Goal: Information Seeking & Learning: Learn about a topic

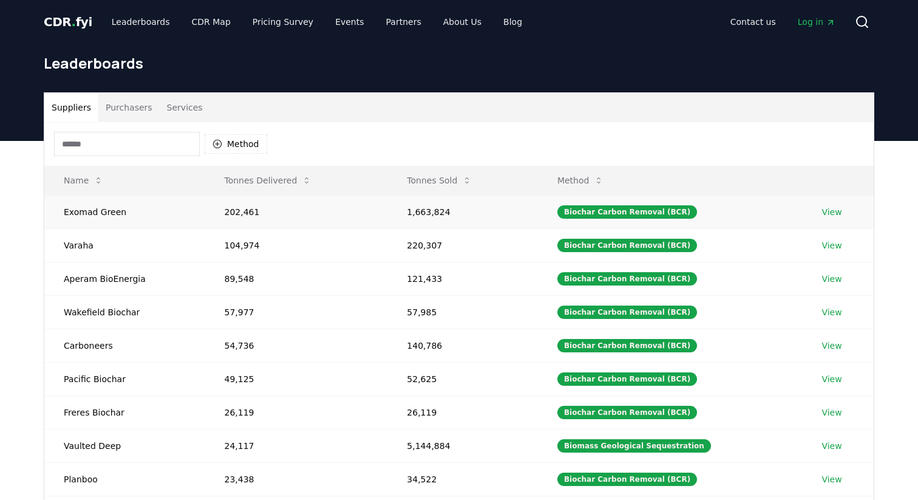
click at [831, 213] on link "View" at bounding box center [832, 212] width 20 height 12
click at [586, 213] on div "Biochar Carbon Removal (BCR)" at bounding box center [628, 211] width 140 height 13
click at [253, 143] on button "Method" at bounding box center [236, 143] width 63 height 19
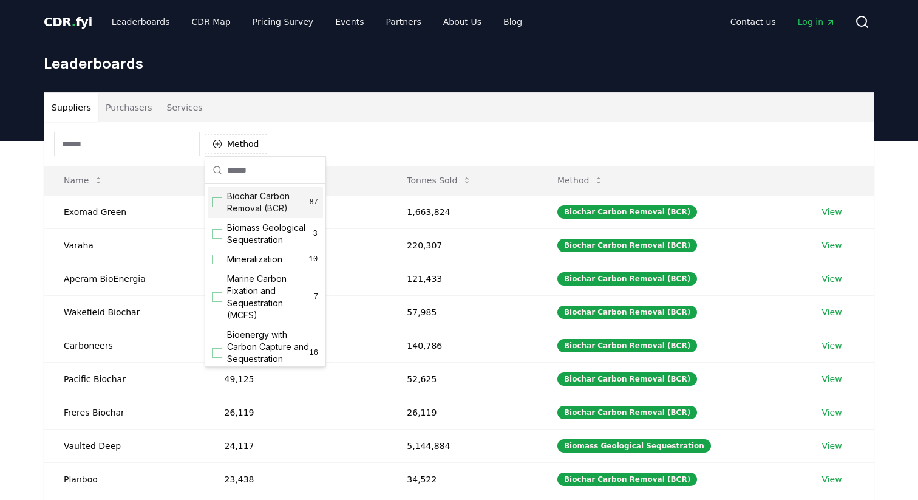
click at [217, 202] on div "Suggestions" at bounding box center [218, 202] width 10 height 10
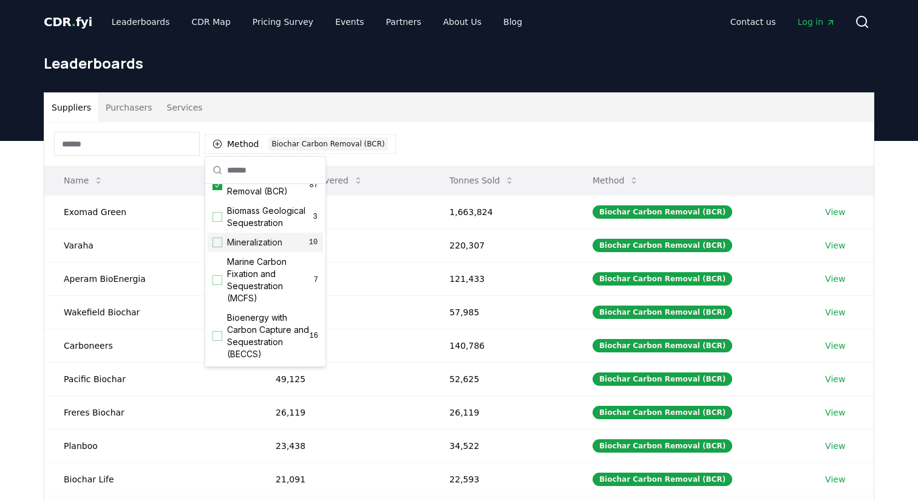
scroll to position [2, 0]
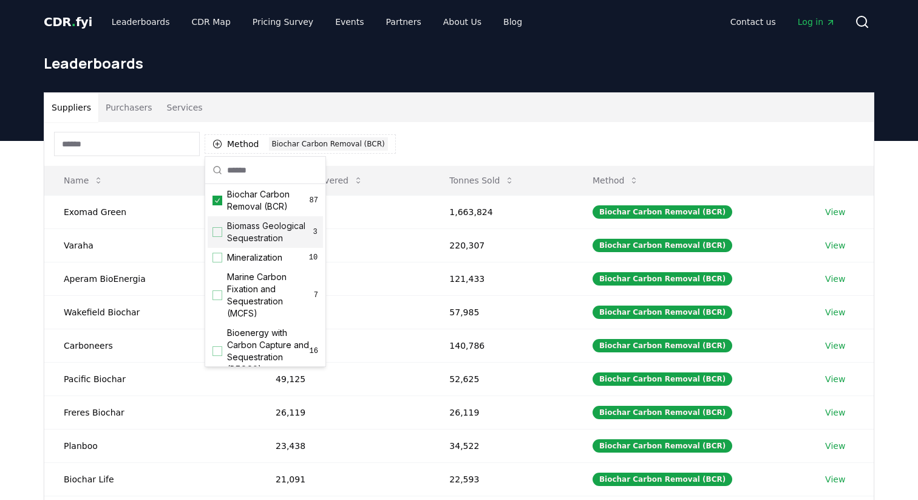
click at [416, 153] on div "Method 1 Biochar Carbon Removal (BCR)" at bounding box center [459, 144] width 830 height 44
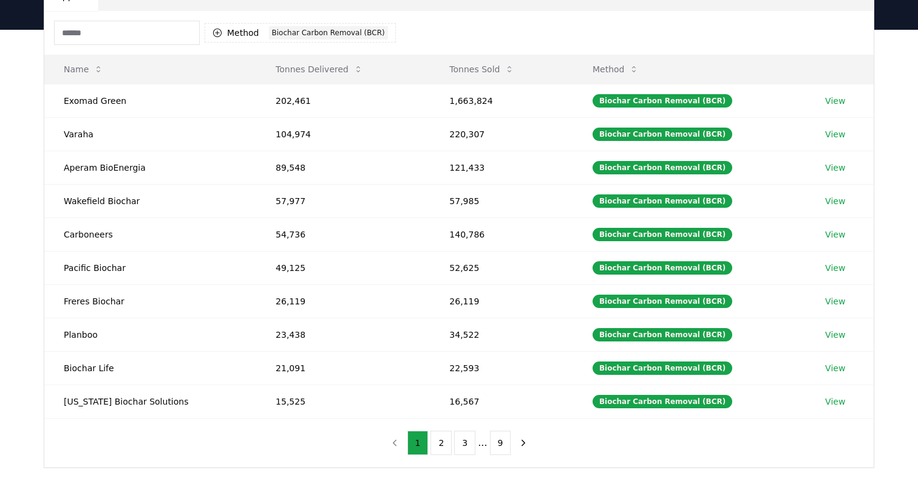
scroll to position [97, 0]
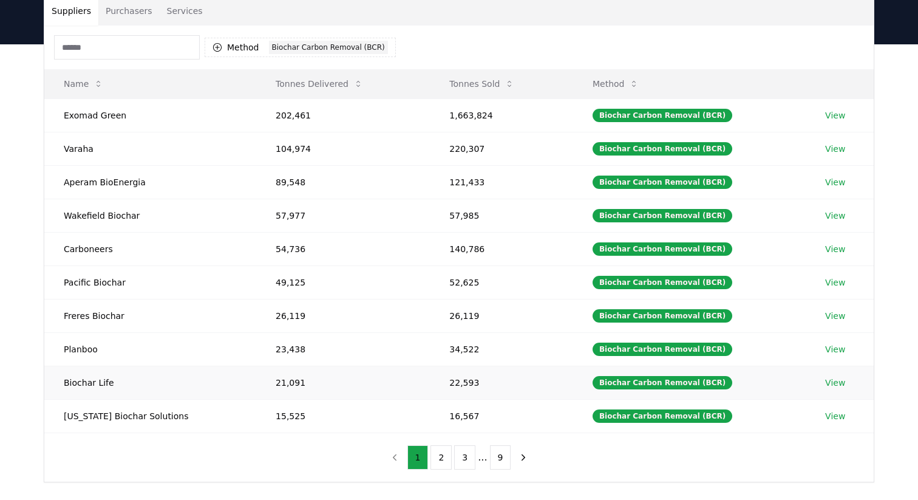
click at [831, 383] on link "View" at bounding box center [835, 383] width 20 height 12
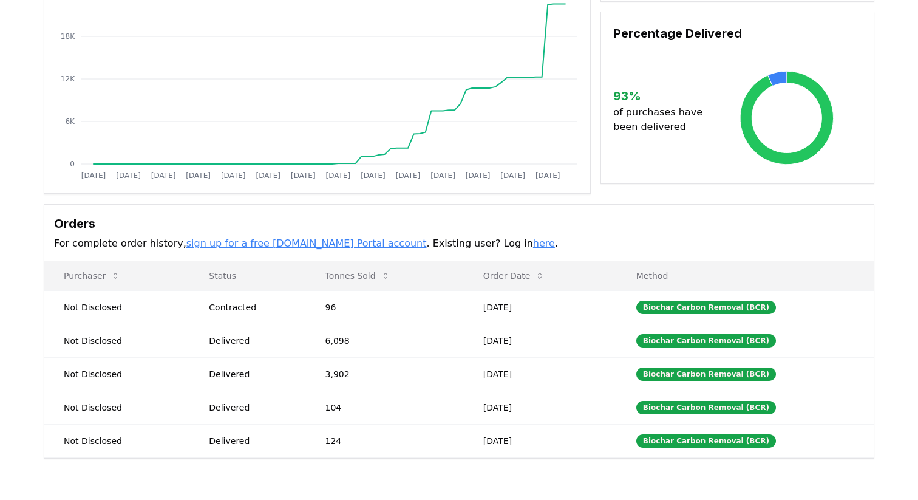
scroll to position [135, 0]
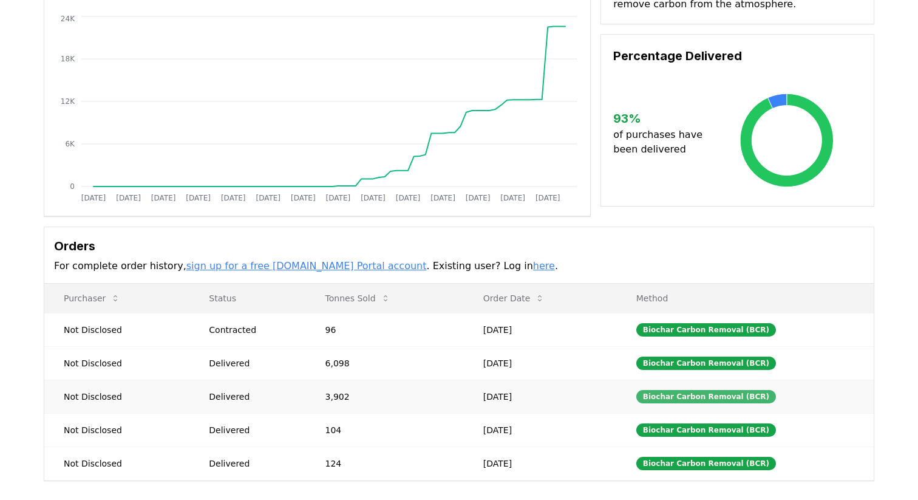
click at [701, 399] on div "Biochar Carbon Removal (BCR)" at bounding box center [707, 396] width 140 height 13
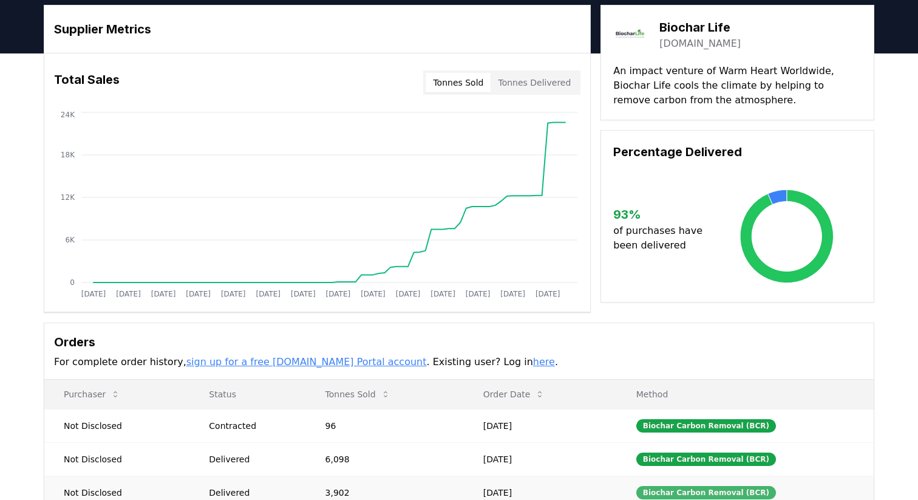
scroll to position [0, 0]
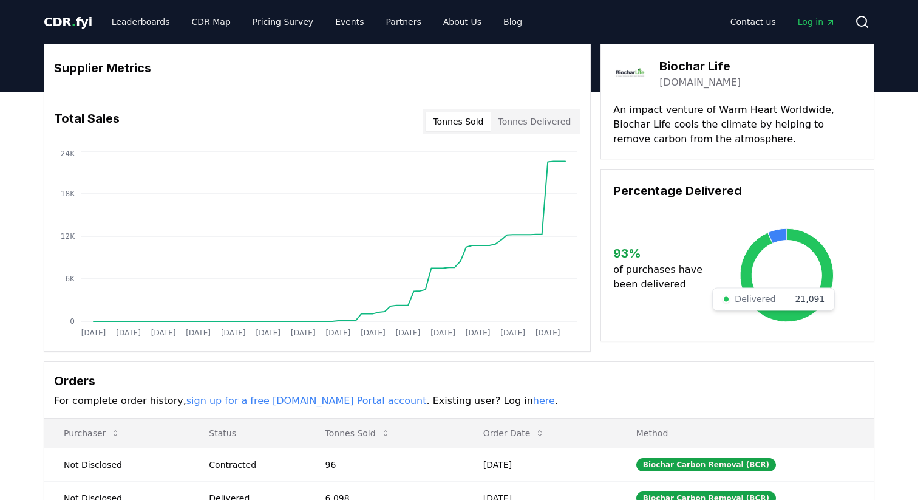
click at [794, 235] on icon at bounding box center [787, 275] width 94 height 94
click at [774, 231] on icon at bounding box center [777, 235] width 19 height 15
click at [380, 21] on link "Partners" at bounding box center [404, 22] width 55 height 22
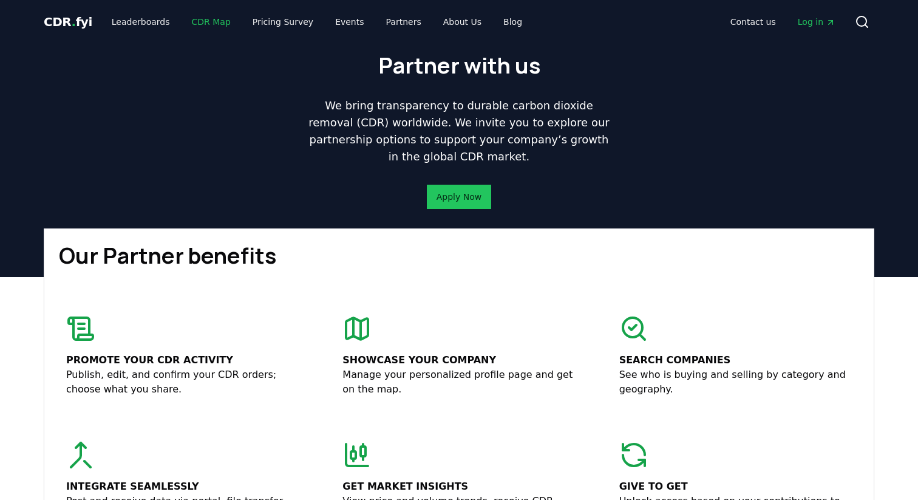
click at [198, 24] on link "CDR Map" at bounding box center [211, 22] width 58 height 22
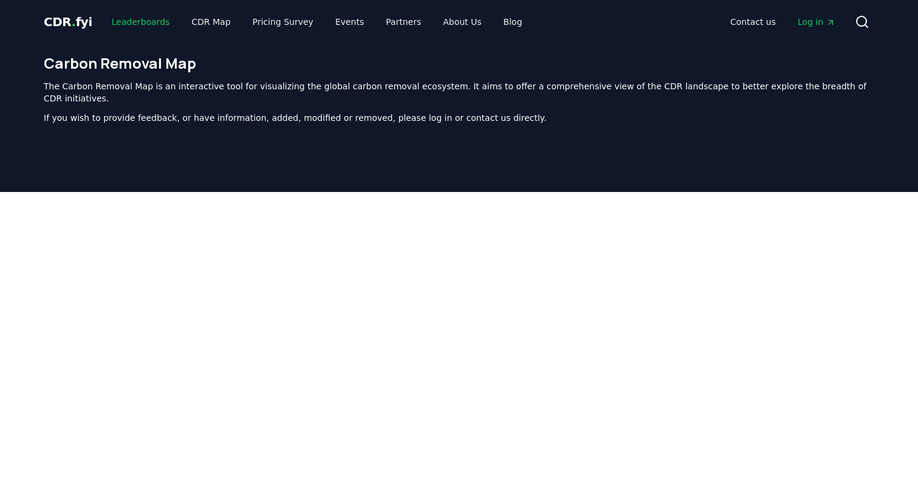
click at [135, 22] on link "Leaderboards" at bounding box center [141, 22] width 78 height 22
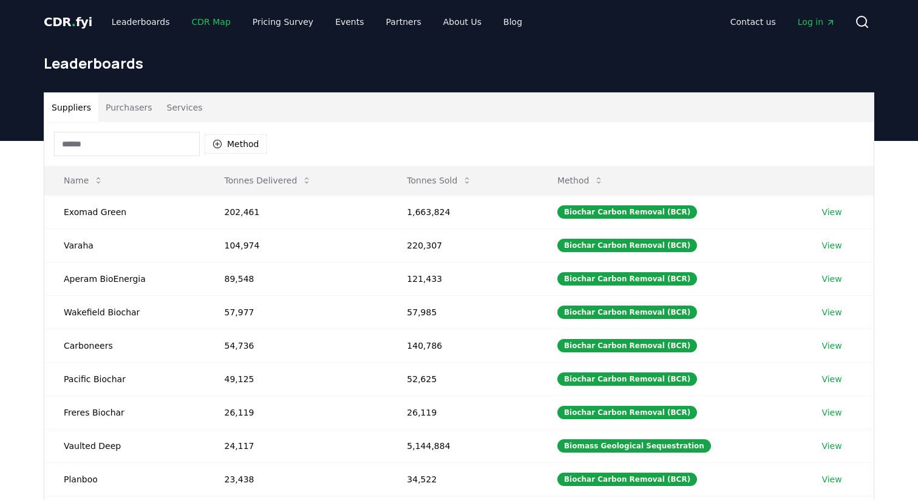
click at [202, 21] on link "CDR Map" at bounding box center [211, 22] width 58 height 22
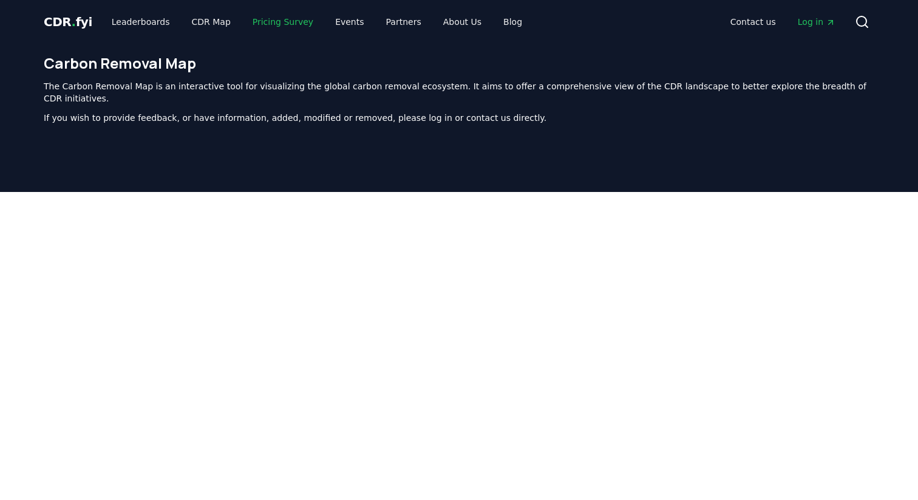
click at [282, 22] on link "Pricing Survey" at bounding box center [283, 22] width 80 height 22
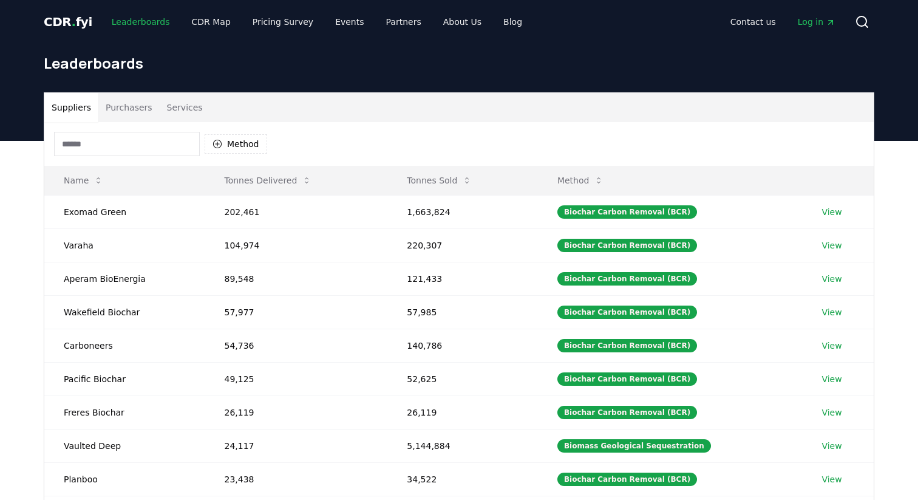
click at [143, 22] on link "Leaderboards" at bounding box center [141, 22] width 78 height 22
click at [200, 20] on link "CDR Map" at bounding box center [211, 22] width 58 height 22
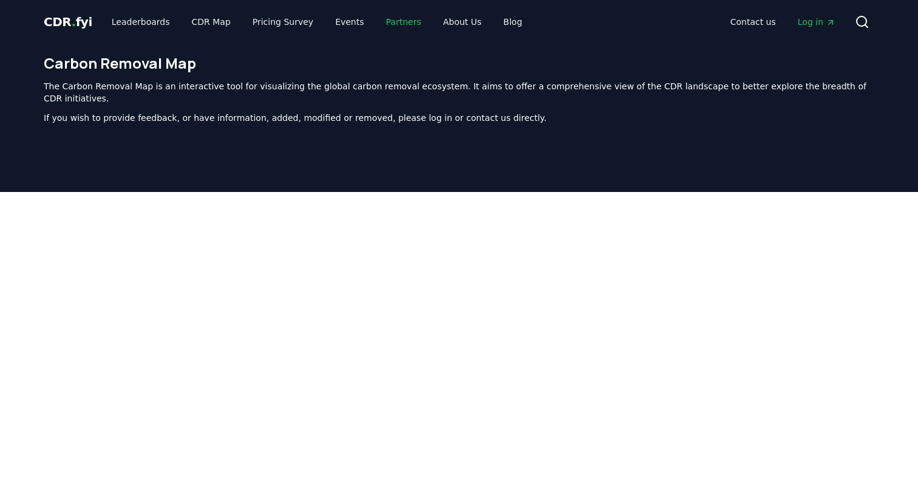
click at [391, 20] on link "Partners" at bounding box center [404, 22] width 55 height 22
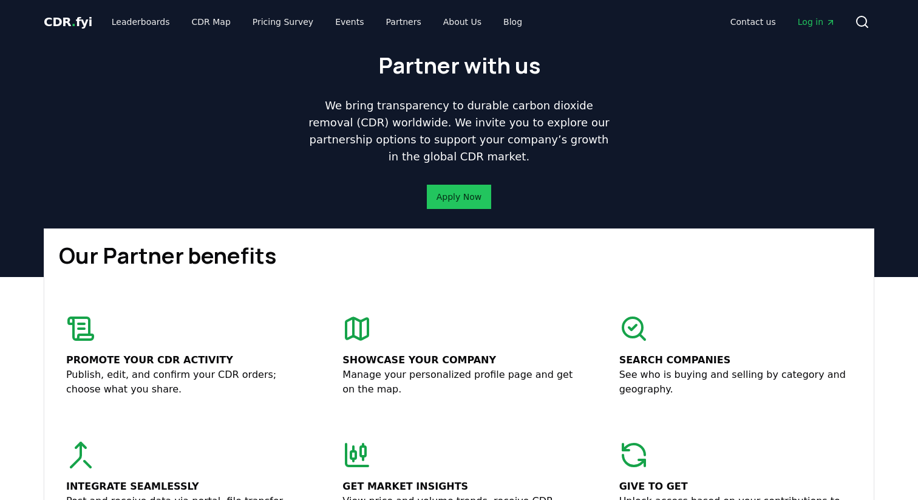
click at [163, 361] on p "Promote your CDR activity" at bounding box center [182, 360] width 233 height 15
click at [336, 315] on div "Showcase your company Manage your personalized profile page and get on the map." at bounding box center [458, 355] width 247 height 97
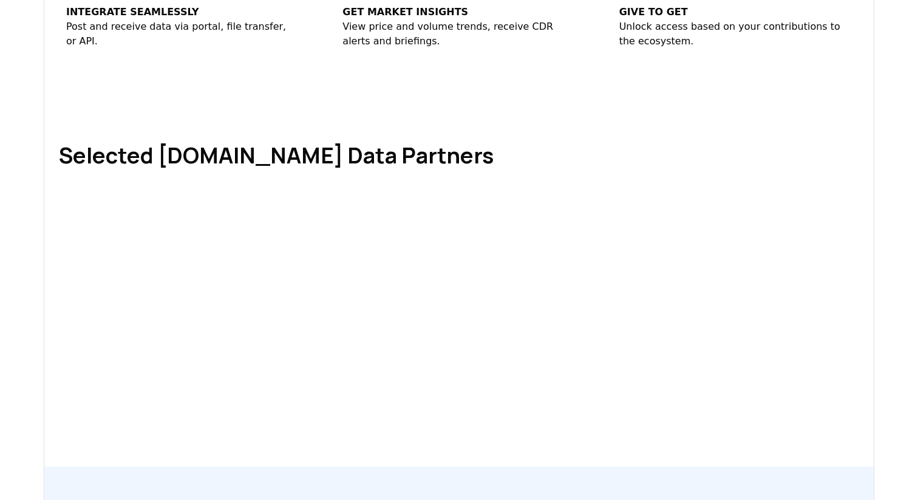
scroll to position [492, 0]
